Goal: Task Accomplishment & Management: Use online tool/utility

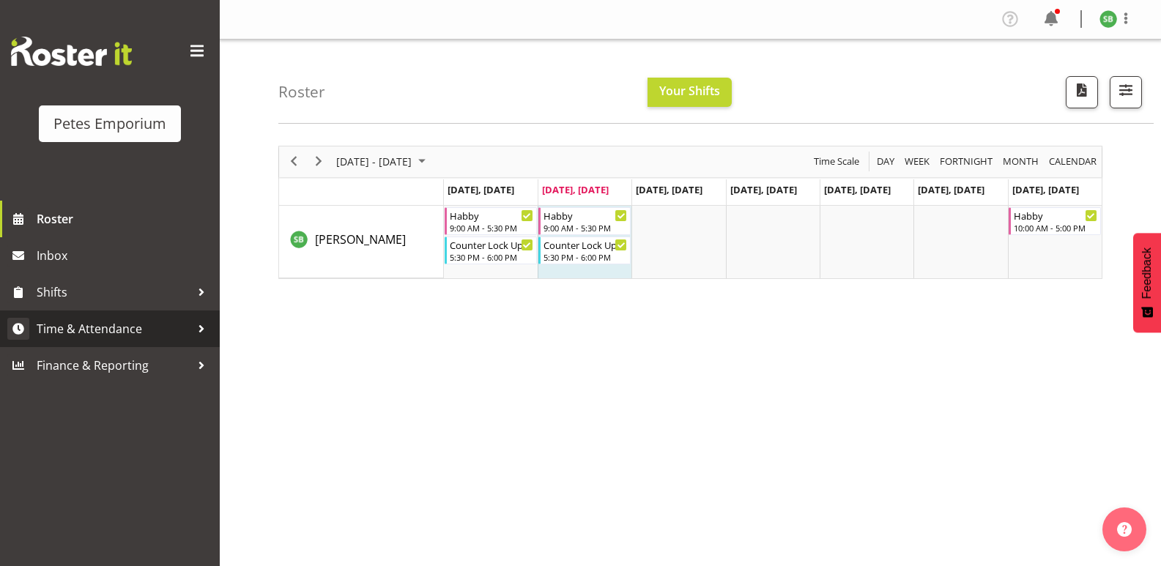
click at [78, 316] on link "Time & Attendance" at bounding box center [110, 329] width 220 height 37
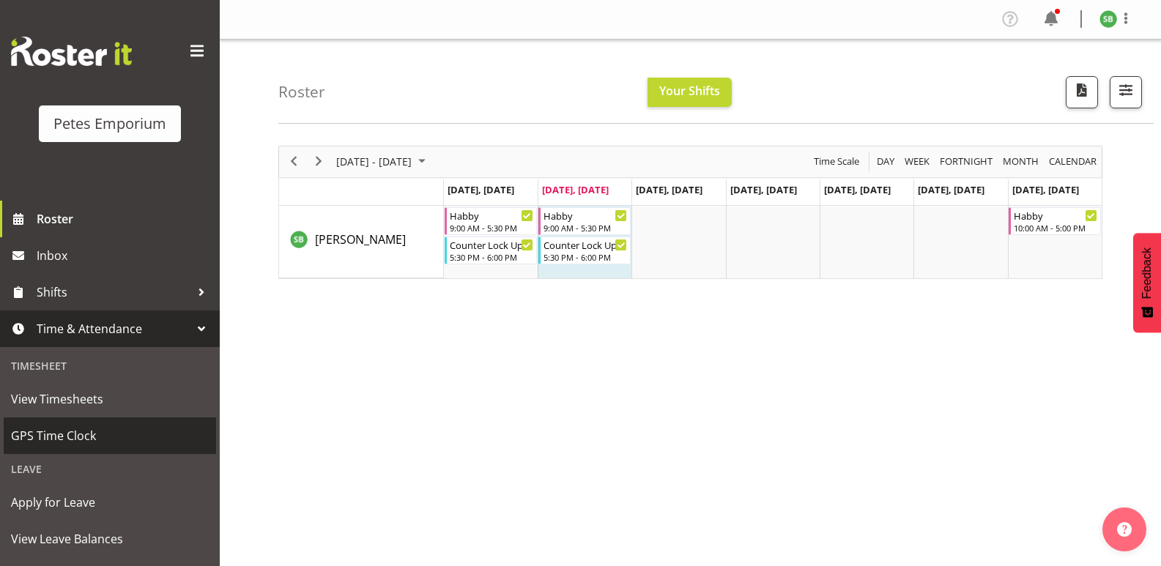
click at [51, 433] on span "GPS Time Clock" at bounding box center [110, 436] width 198 height 22
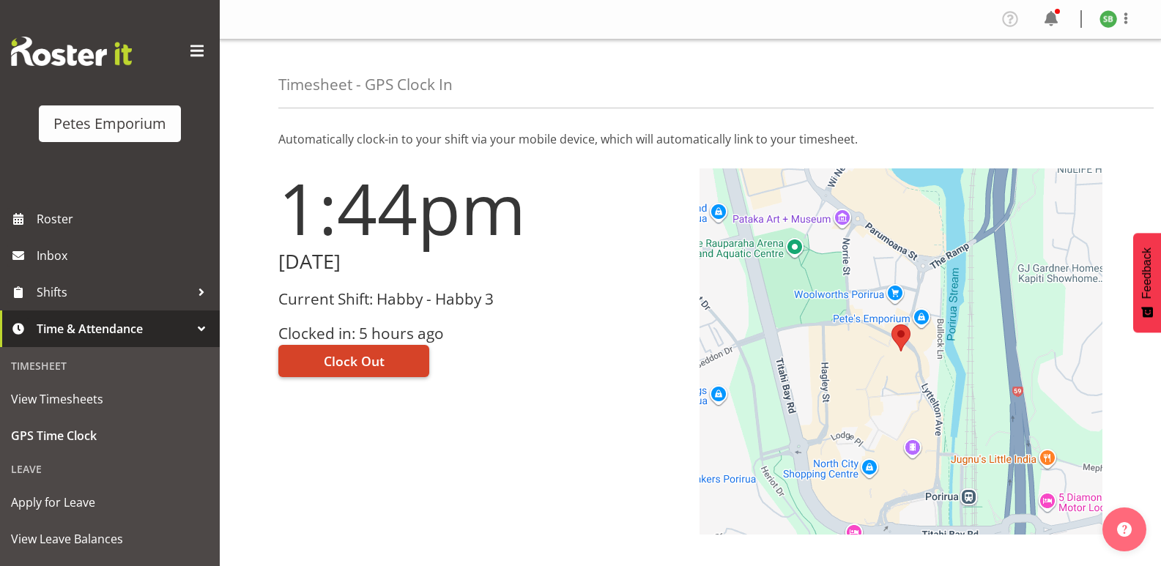
click at [382, 346] on button "Clock Out" at bounding box center [353, 361] width 151 height 32
